Goal: Contribute content: Add original content to the website for others to see

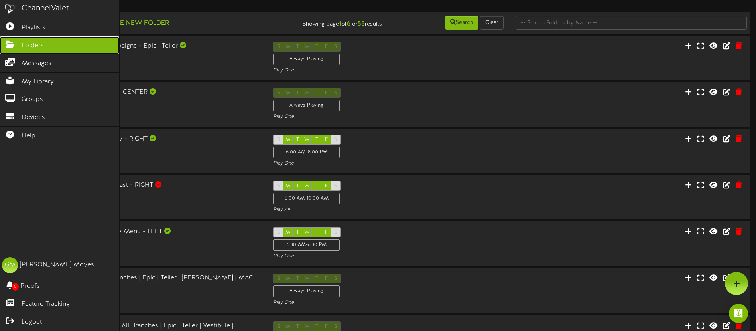
click at [13, 43] on icon at bounding box center [10, 43] width 20 height 6
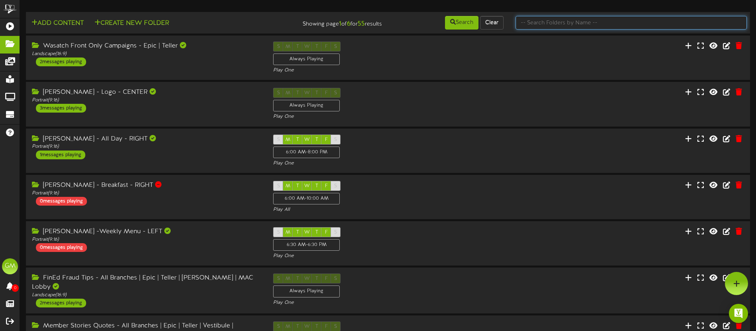
click at [554, 23] on input "text" at bounding box center [631, 23] width 231 height 14
type input "Idaho Falls"
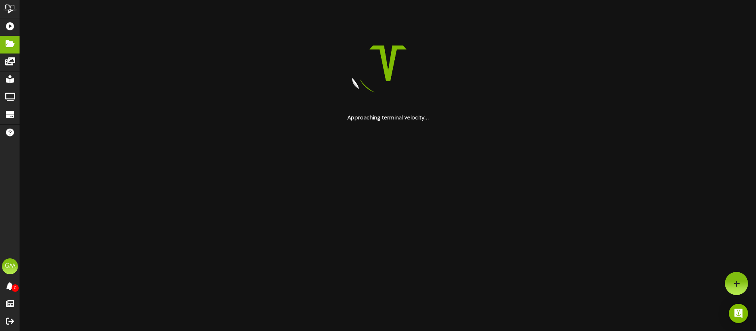
click at [369, 122] on html "ChannelValet Playlists Folders Messages My Library Groups Devices Help [PERSON_…" at bounding box center [378, 61] width 756 height 122
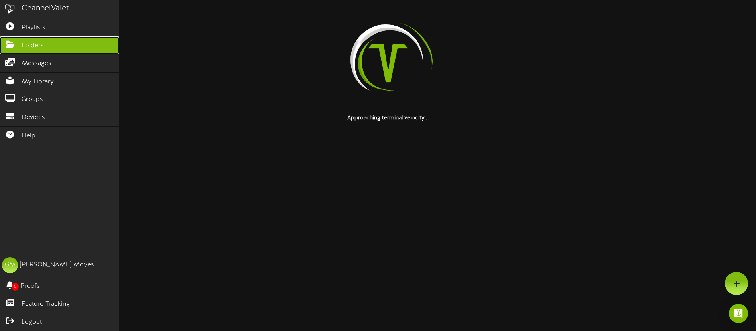
click at [9, 45] on icon at bounding box center [10, 43] width 20 height 6
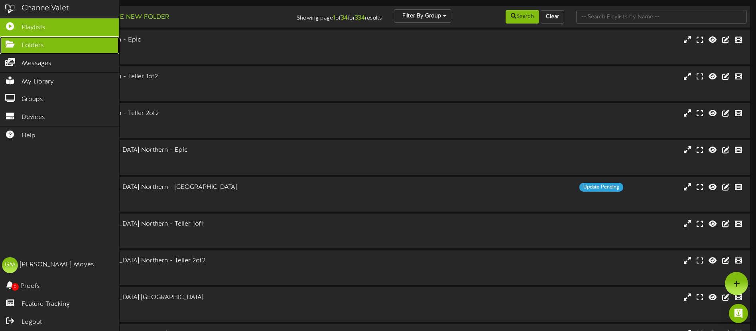
click at [23, 45] on span "Folders" at bounding box center [33, 45] width 22 height 9
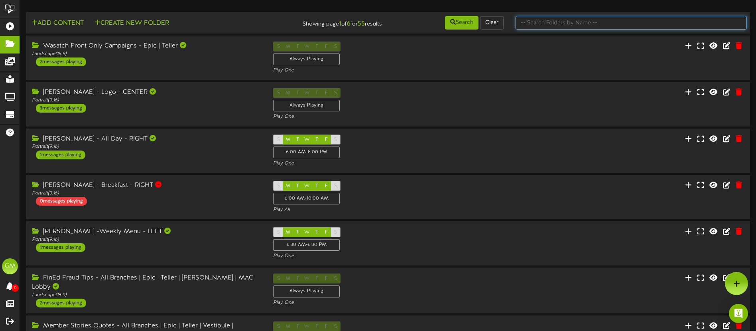
click at [570, 25] on input "text" at bounding box center [631, 23] width 231 height 14
type input "[US_STATE] falls"
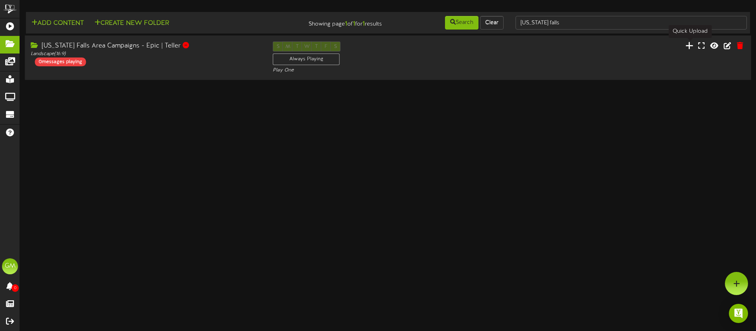
click at [692, 45] on icon at bounding box center [689, 45] width 8 height 9
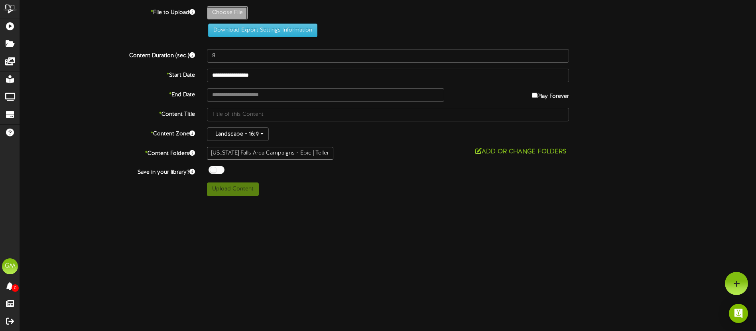
type input "**********"
type input "2025_SpudKings_TellerTV_EP1"
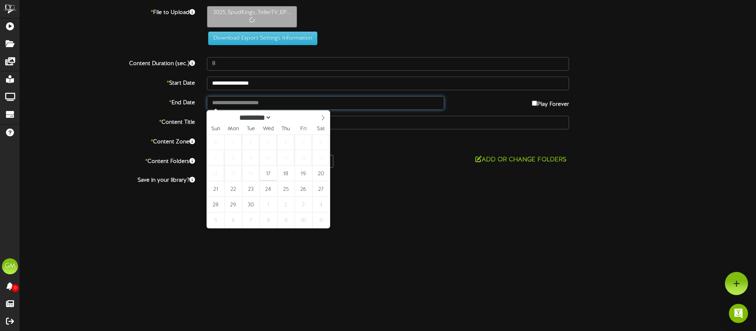
click at [255, 103] on input "text" at bounding box center [325, 103] width 237 height 14
type input "**********"
click at [322, 116] on icon at bounding box center [323, 118] width 6 height 6
select select "**"
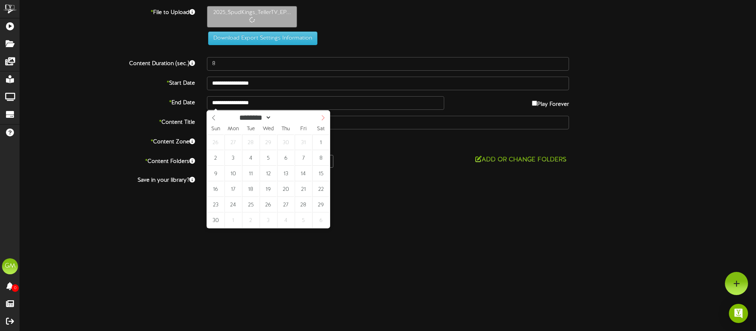
click at [324, 118] on icon at bounding box center [323, 117] width 3 height 5
type input "18"
type input "****"
click at [323, 118] on icon at bounding box center [323, 118] width 6 height 6
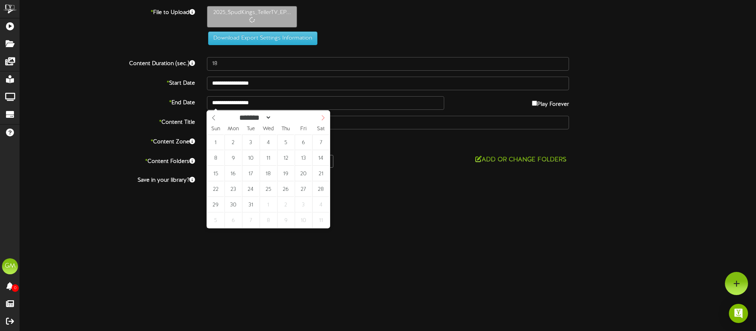
click at [323, 117] on icon at bounding box center [323, 118] width 6 height 6
select select "*"
click at [324, 118] on icon at bounding box center [323, 118] width 6 height 6
type input "**********"
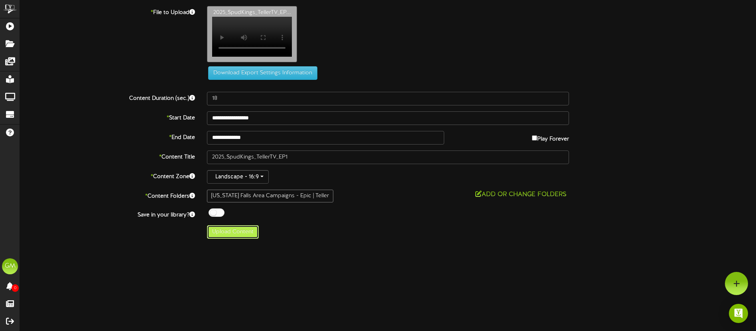
click at [239, 239] on button "Upload Content" at bounding box center [233, 232] width 52 height 14
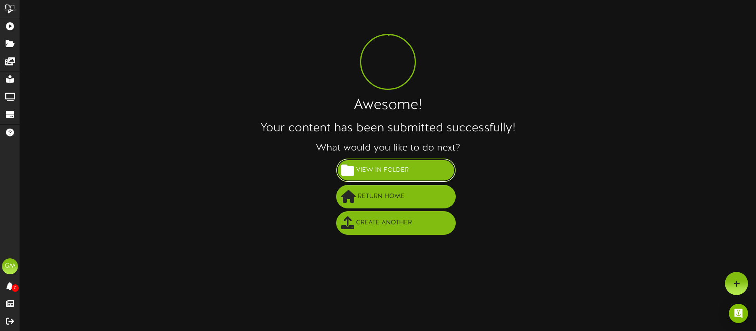
drag, startPoint x: 405, startPoint y: 172, endPoint x: 401, endPoint y: 173, distance: 4.9
click at [405, 172] on span "View in Folder" at bounding box center [382, 170] width 57 height 13
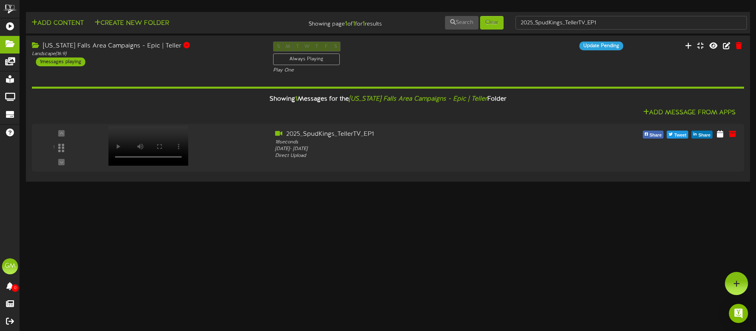
click at [147, 183] on html "ChannelValet Playlists Folders Messages My Library Groups Devices Help [PERSON_…" at bounding box center [378, 91] width 756 height 183
click at [727, 47] on icon at bounding box center [728, 45] width 9 height 9
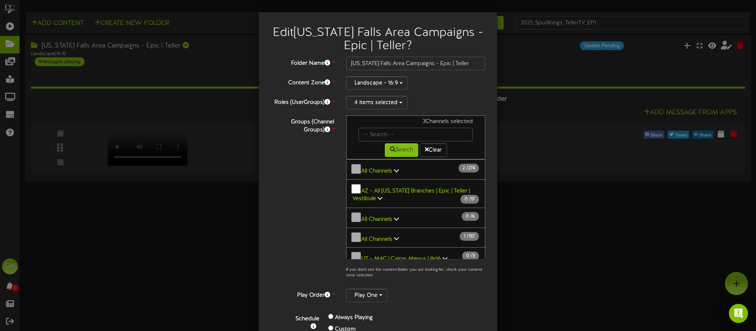
scroll to position [67, 0]
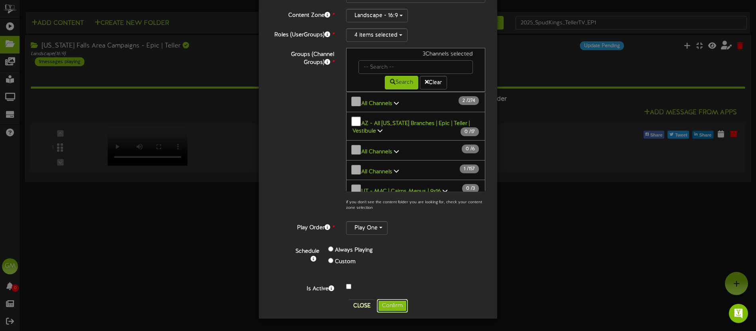
click at [394, 307] on button "Confirm" at bounding box center [392, 306] width 31 height 14
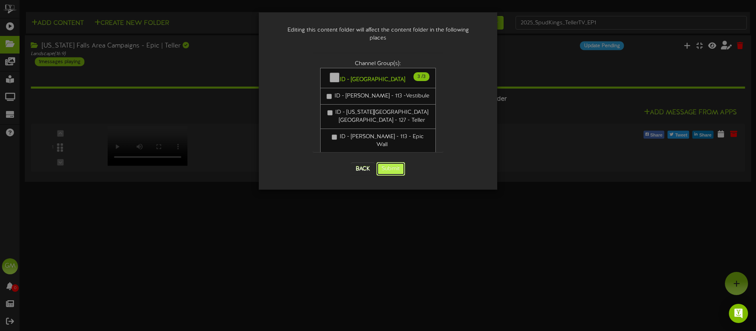
click at [389, 162] on button "Submit" at bounding box center [391, 169] width 29 height 14
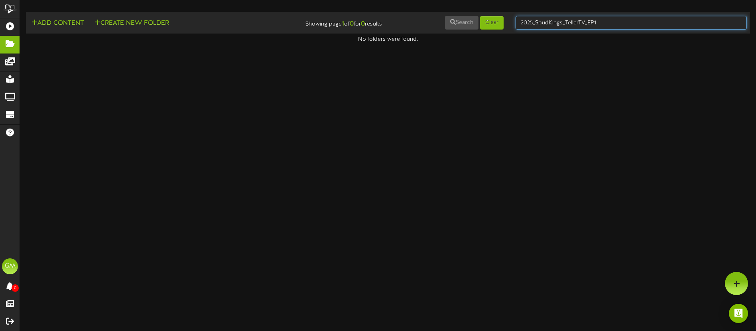
click at [613, 20] on input "2025_SpudKings_TellerTV_EP1" at bounding box center [631, 23] width 231 height 14
drag, startPoint x: 610, startPoint y: 21, endPoint x: 487, endPoint y: 12, distance: 122.8
click at [487, 12] on td "Add Content Create New Folder Showing page 1 of 0 for 0 results Search Clear 20…" at bounding box center [388, 23] width 724 height 22
type input "[US_STATE] falls"
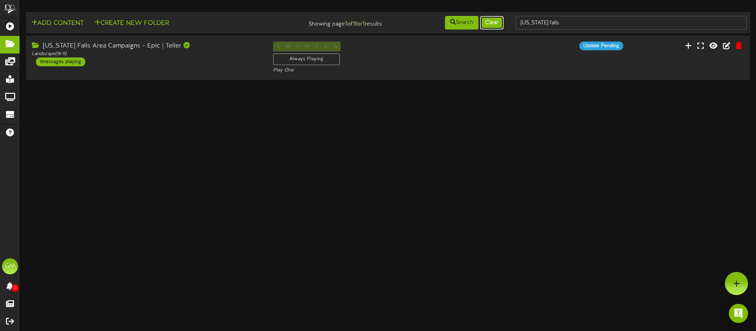
click at [492, 26] on button "Clear" at bounding box center [492, 23] width 24 height 14
